Goal: Task Accomplishment & Management: Use online tool/utility

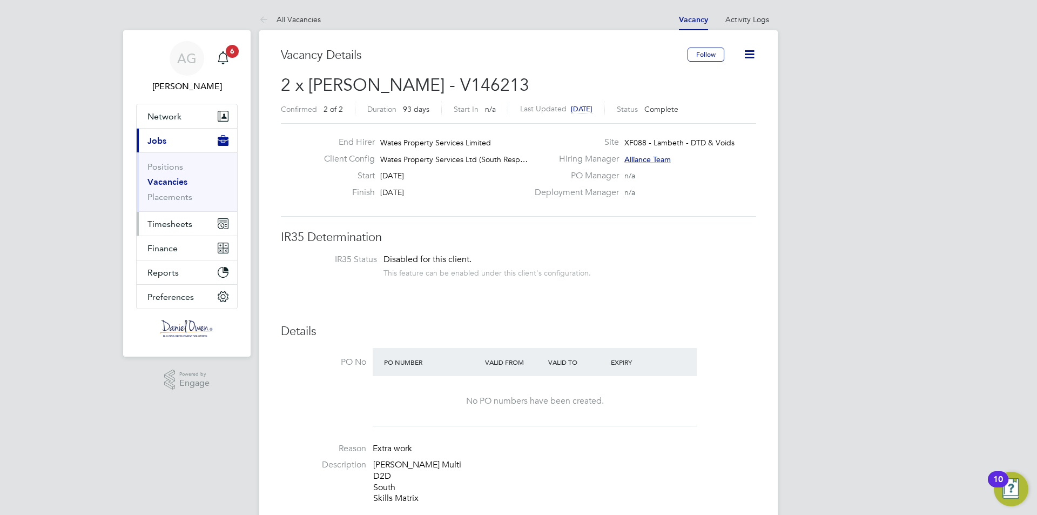
click at [174, 230] on button "Timesheets" at bounding box center [187, 224] width 100 height 24
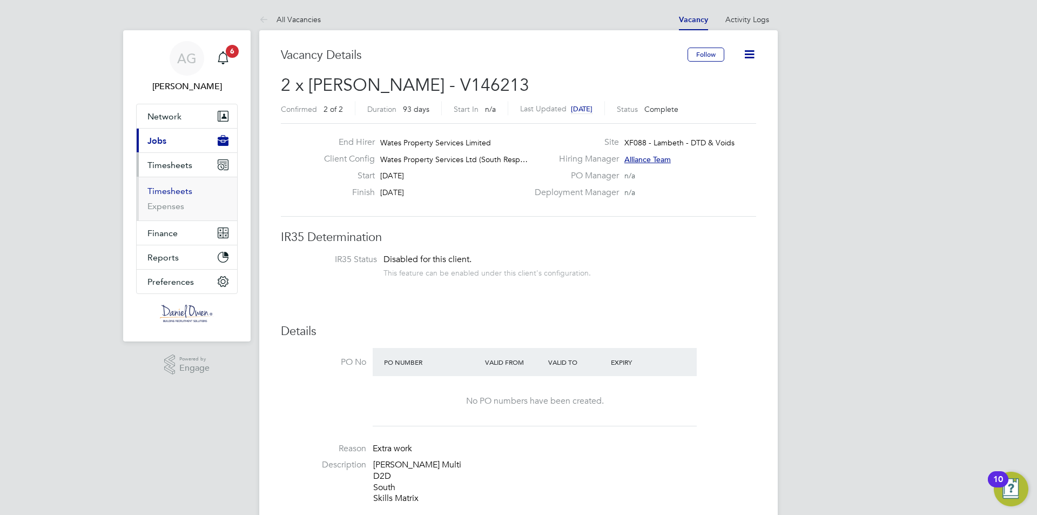
click at [168, 188] on link "Timesheets" at bounding box center [169, 191] width 45 height 10
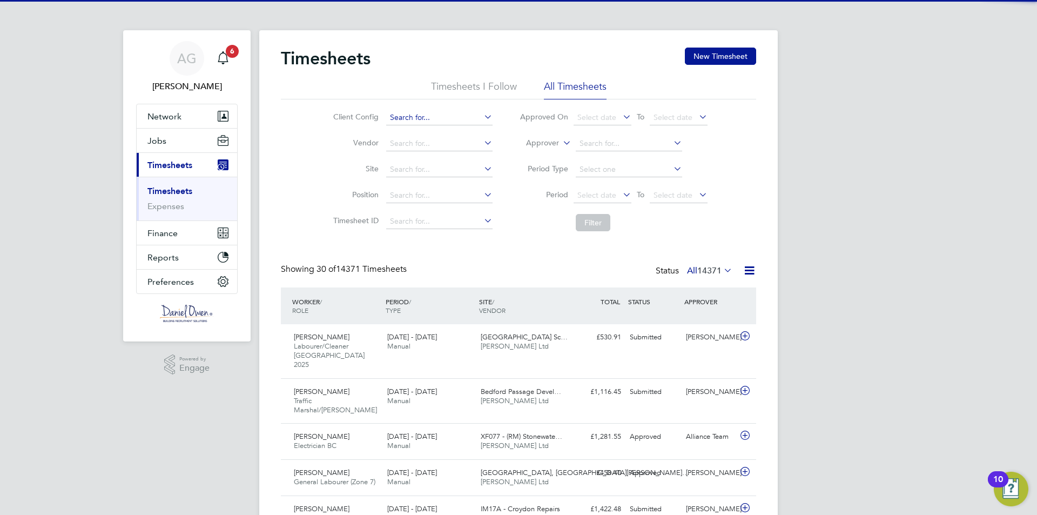
scroll to position [5, 5]
click at [414, 120] on input at bounding box center [439, 117] width 106 height 15
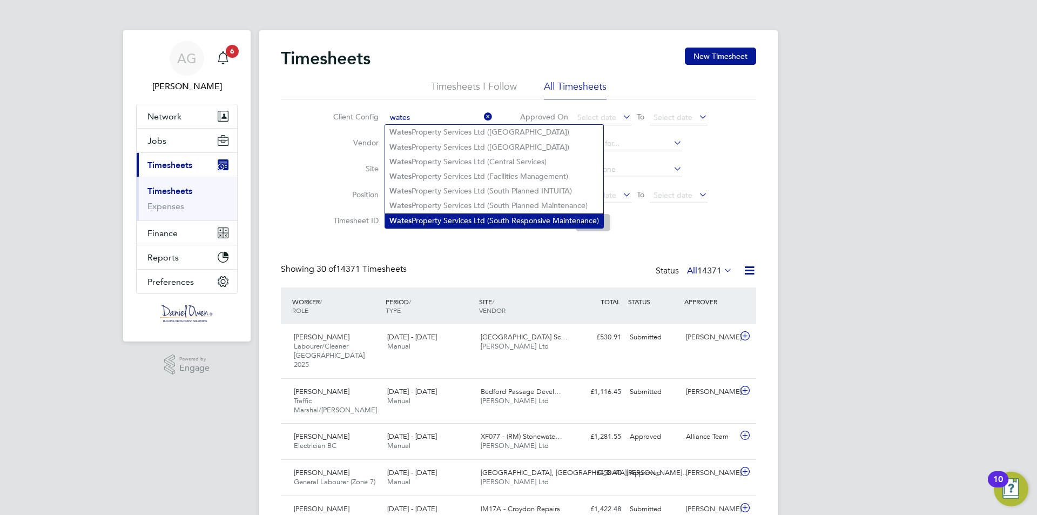
click at [434, 216] on li "Wates Property Services Ltd (South Responsive Maintenance)" at bounding box center [494, 220] width 218 height 15
type input "Wates Property Services Ltd (South Responsive Maintenance)"
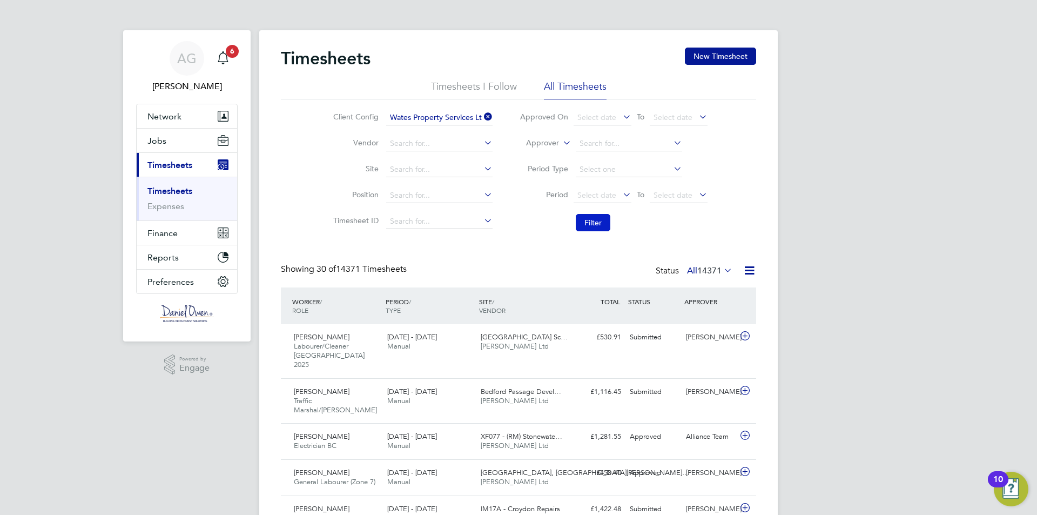
click at [583, 219] on button "Filter" at bounding box center [593, 222] width 35 height 17
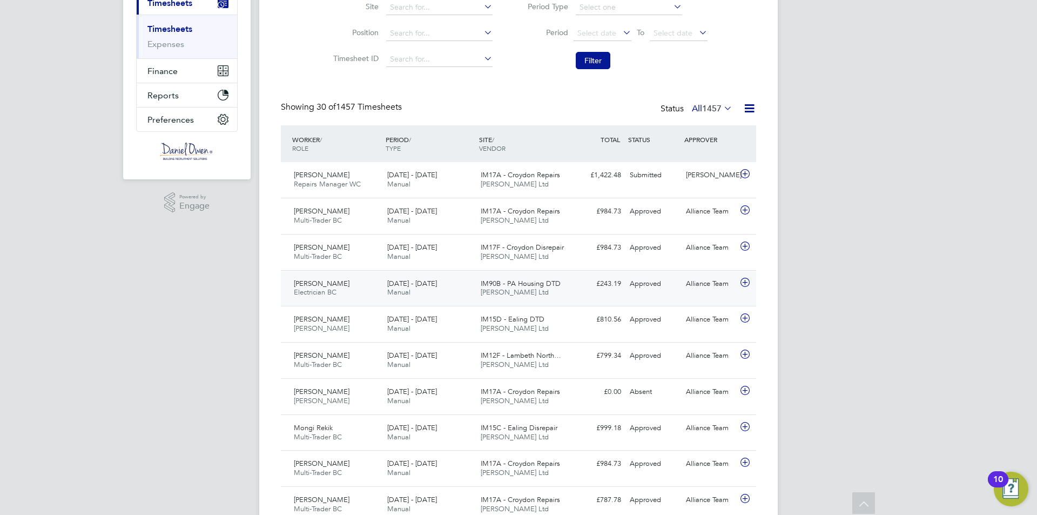
click at [329, 282] on div "Zoltan Tot Electrician BC [DATE] - [DATE]" at bounding box center [336, 288] width 93 height 27
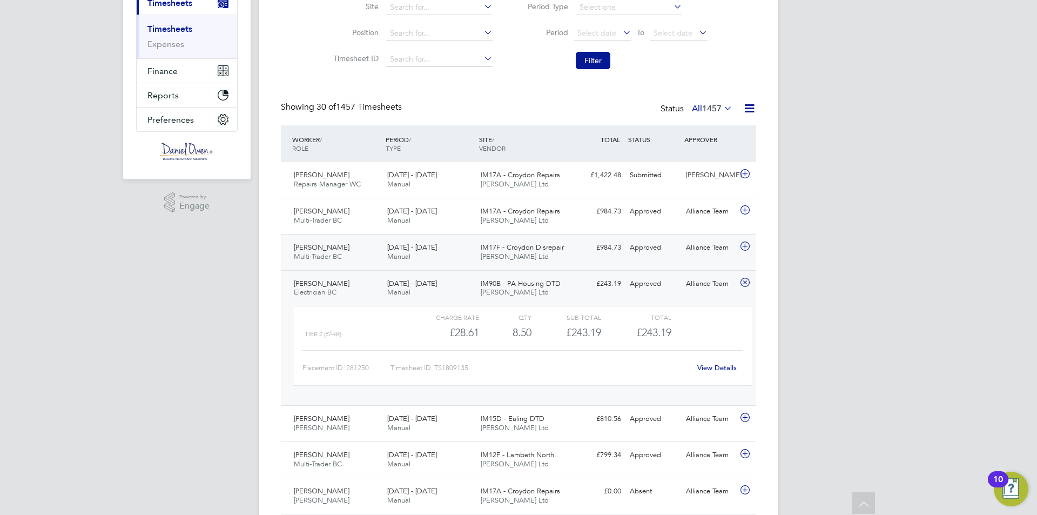
click at [385, 255] on div "[DATE] - [DATE] Manual" at bounding box center [429, 252] width 93 height 27
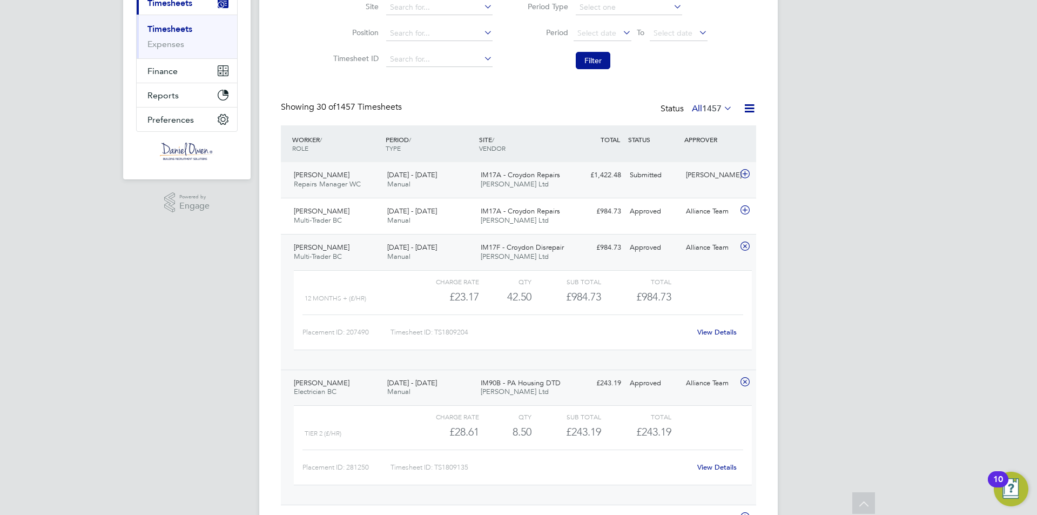
scroll to position [324, 0]
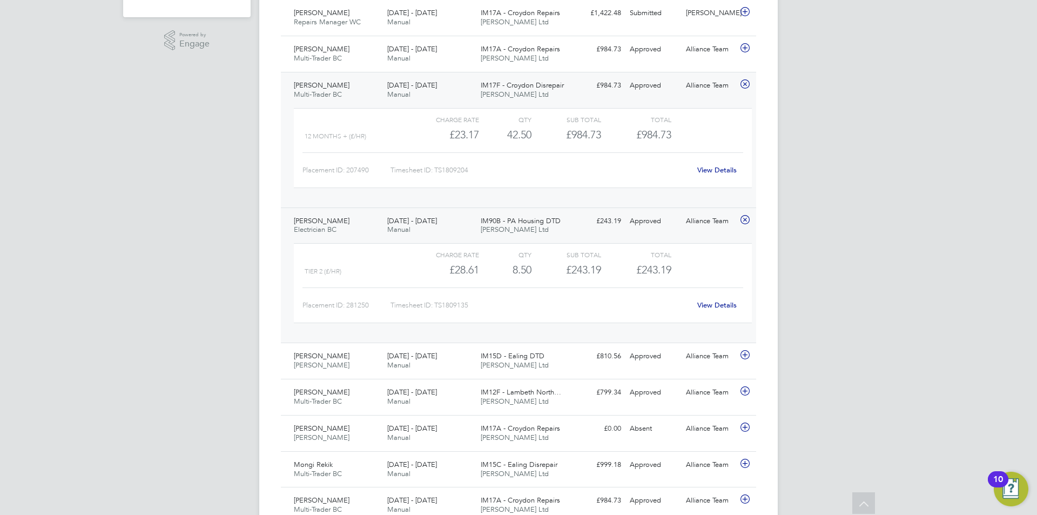
click at [326, 217] on div "Zoltan Tot Electrician BC [DATE] - [DATE]" at bounding box center [336, 225] width 93 height 27
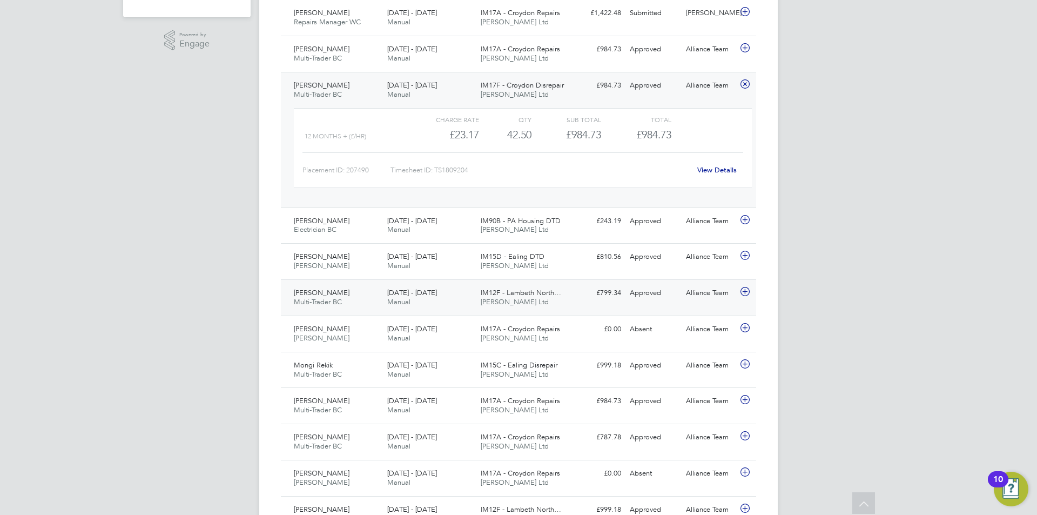
click at [337, 292] on div "[PERSON_NAME] Multi-Trader BC [DATE] - [DATE]" at bounding box center [336, 297] width 93 height 27
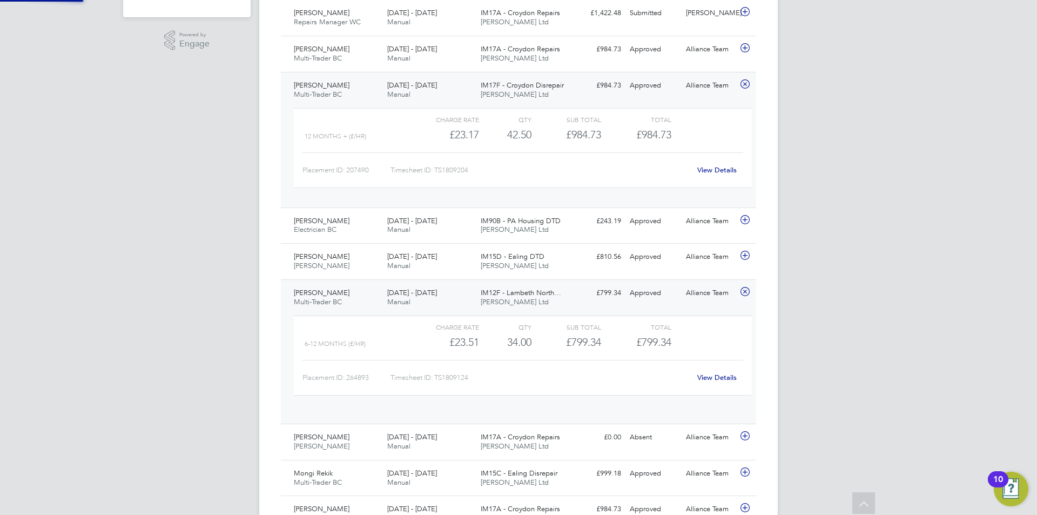
scroll to position [18, 105]
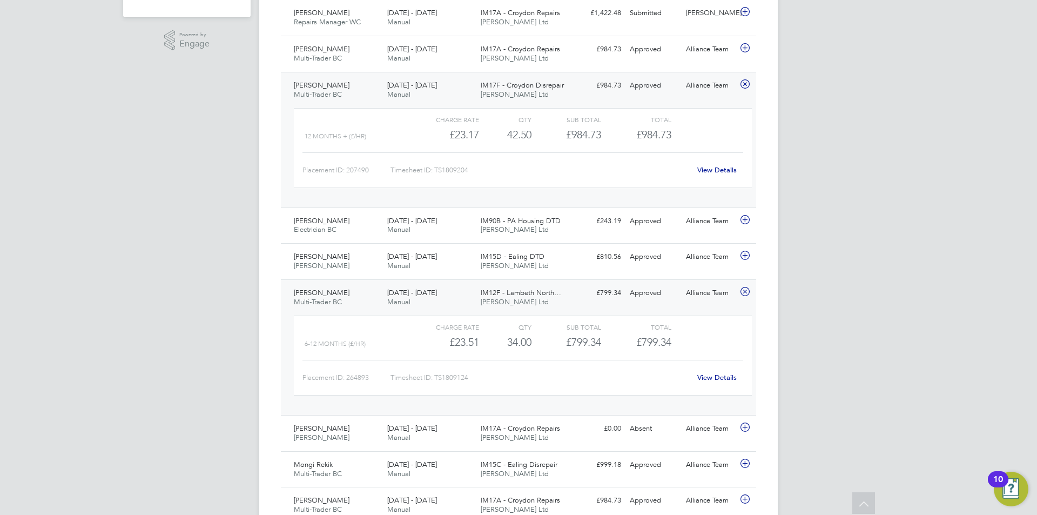
click at [325, 301] on span "Multi-Trader BC" at bounding box center [318, 301] width 48 height 9
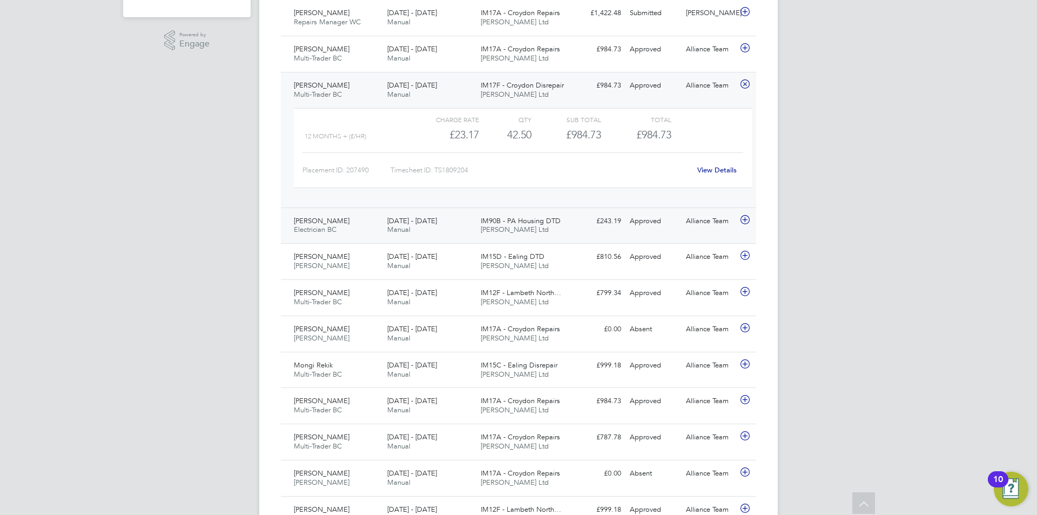
scroll to position [162, 0]
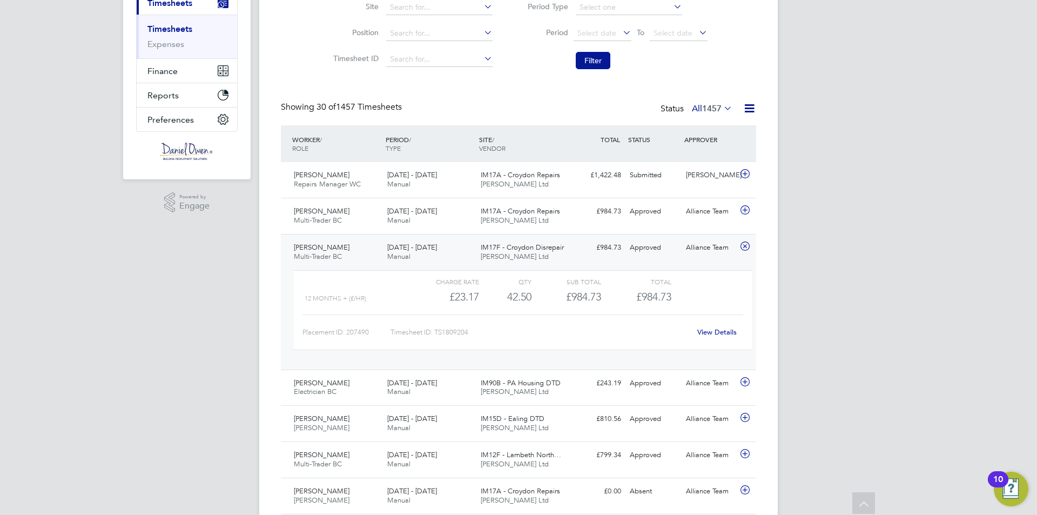
click at [337, 254] on span "Multi-Trader BC" at bounding box center [318, 256] width 48 height 9
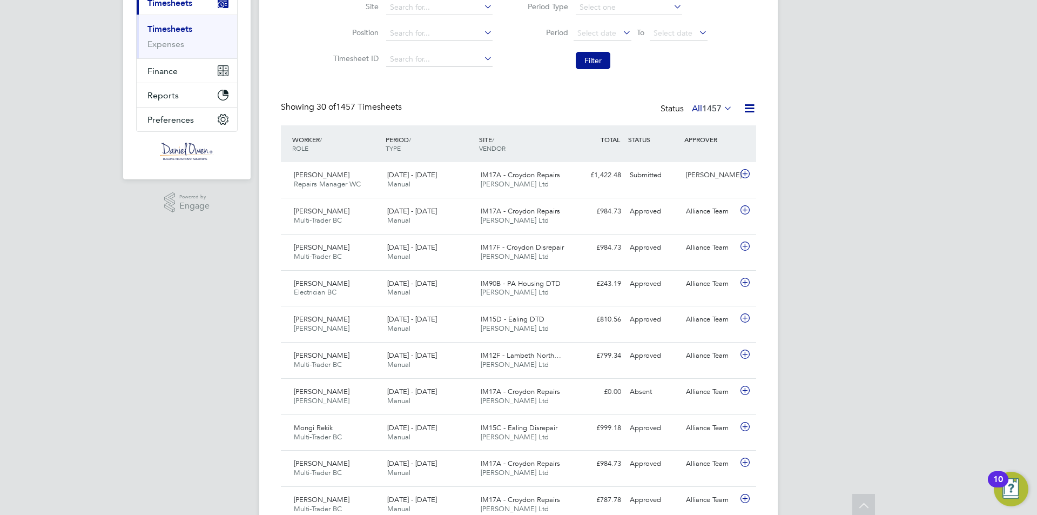
scroll to position [0, 0]
